Goal: Information Seeking & Learning: Learn about a topic

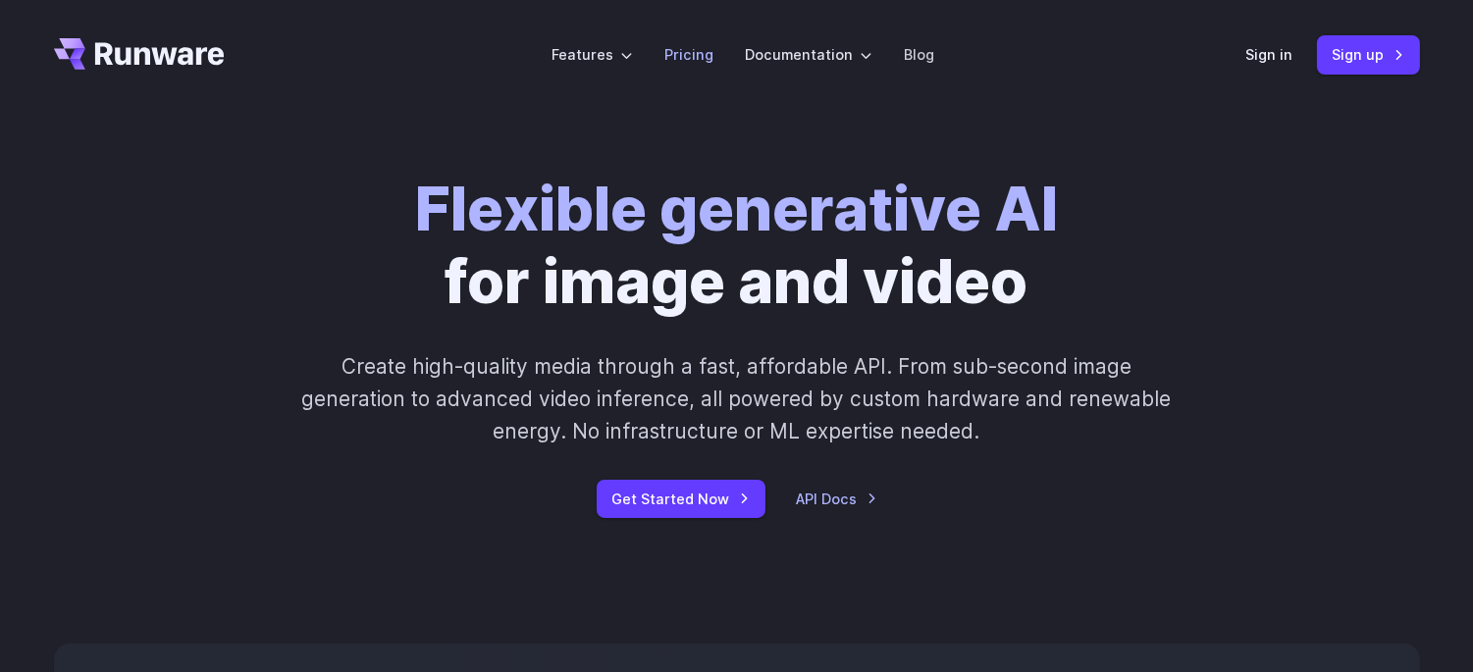
click at [710, 45] on link "Pricing" at bounding box center [688, 54] width 49 height 23
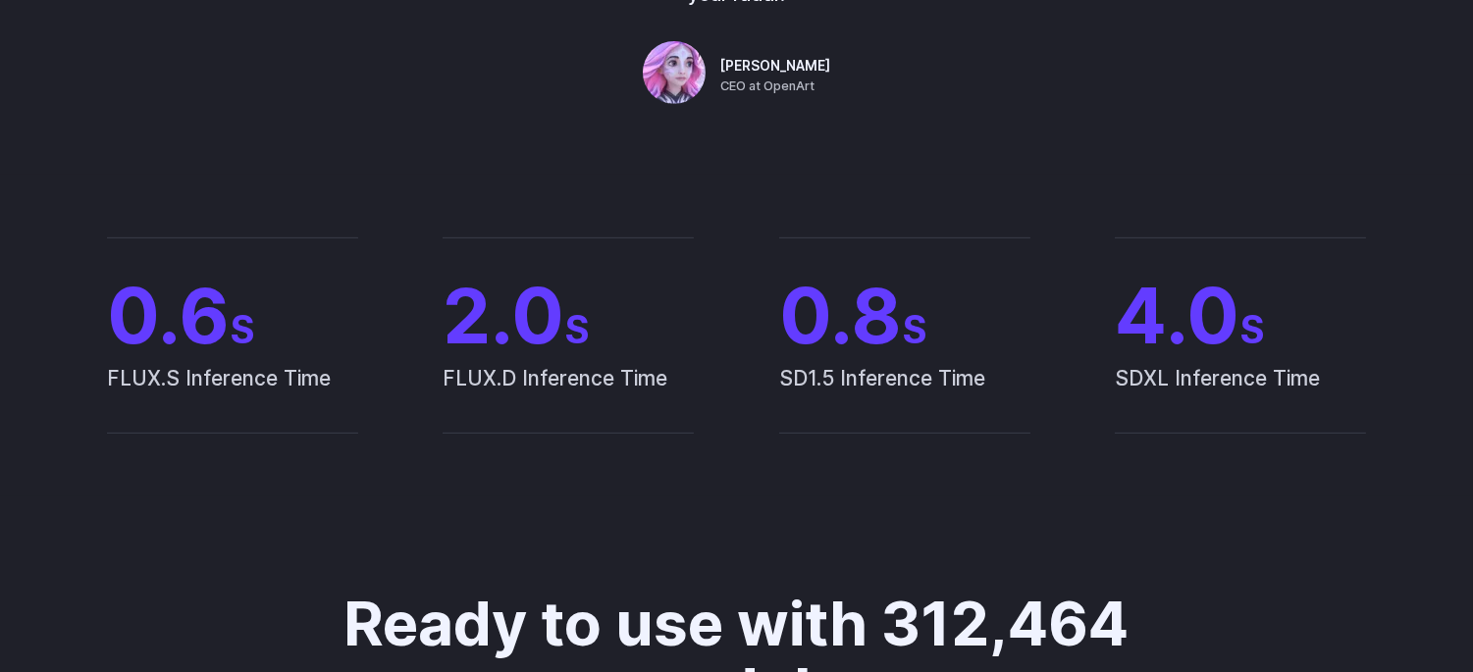
scroll to position [1853, 0]
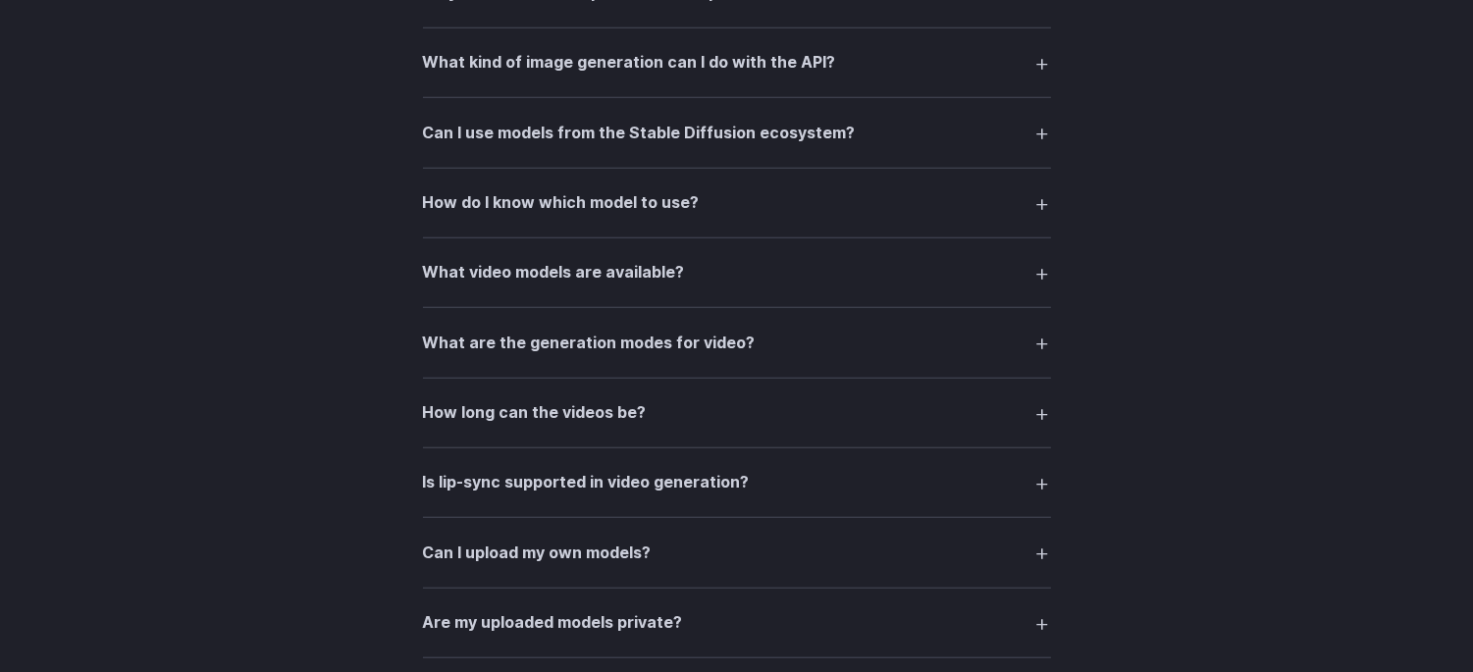
scroll to position [3245, 0]
